Goal: Find specific page/section: Find specific page/section

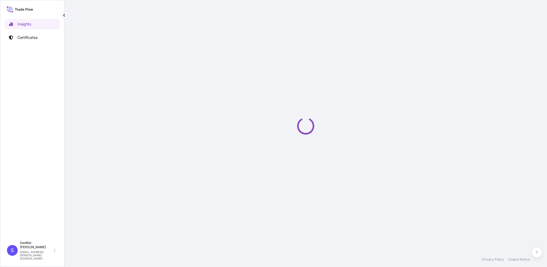
select select "2025"
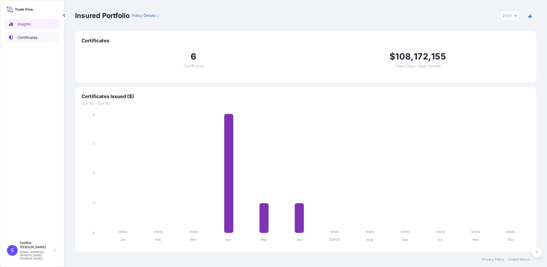
click at [32, 38] on p "Certificates" at bounding box center [27, 37] width 20 height 5
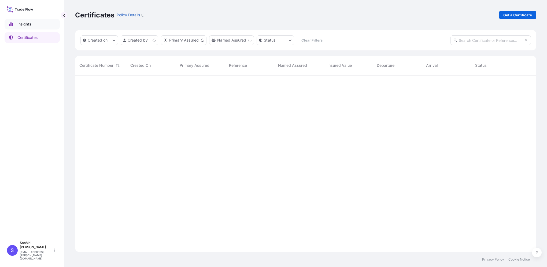
scroll to position [176, 457]
